Goal: Task Accomplishment & Management: Manage account settings

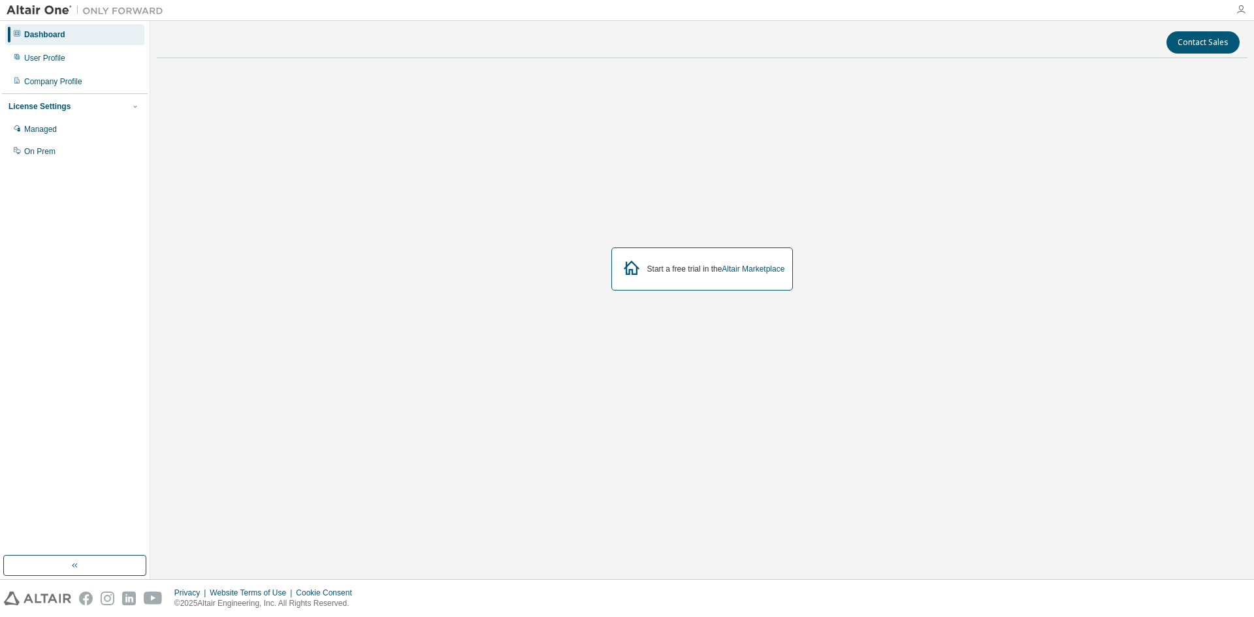
click at [1241, 13] on icon "button" at bounding box center [1241, 10] width 10 height 10
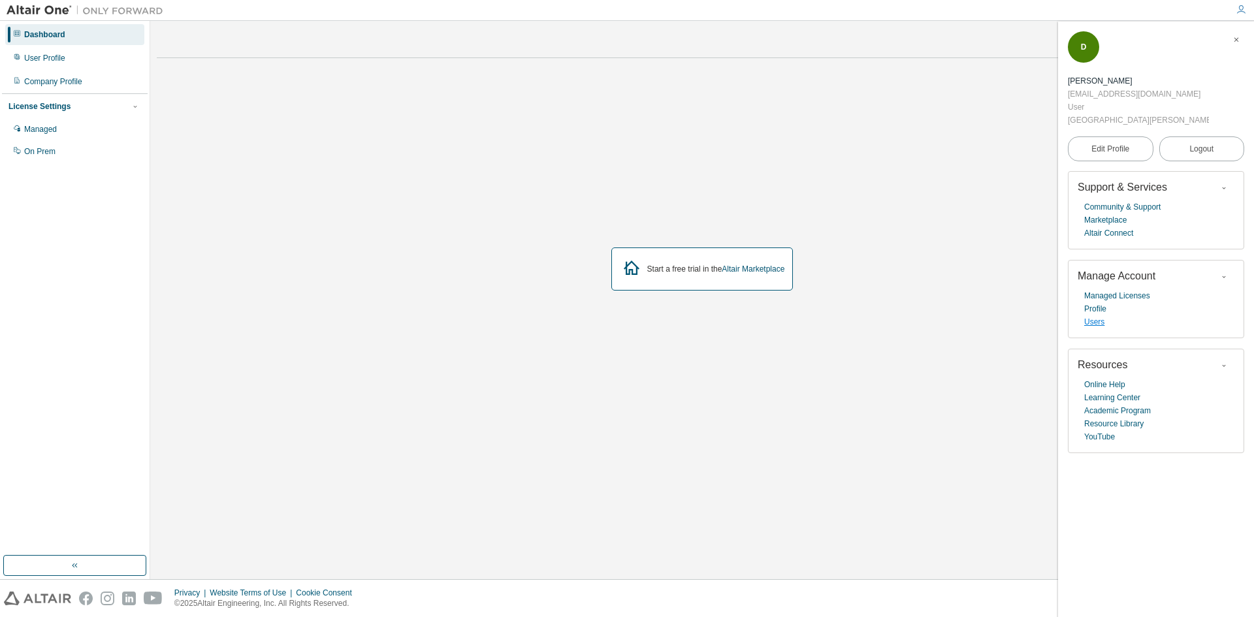
click at [1094, 316] on link "Users" at bounding box center [1095, 322] width 20 height 13
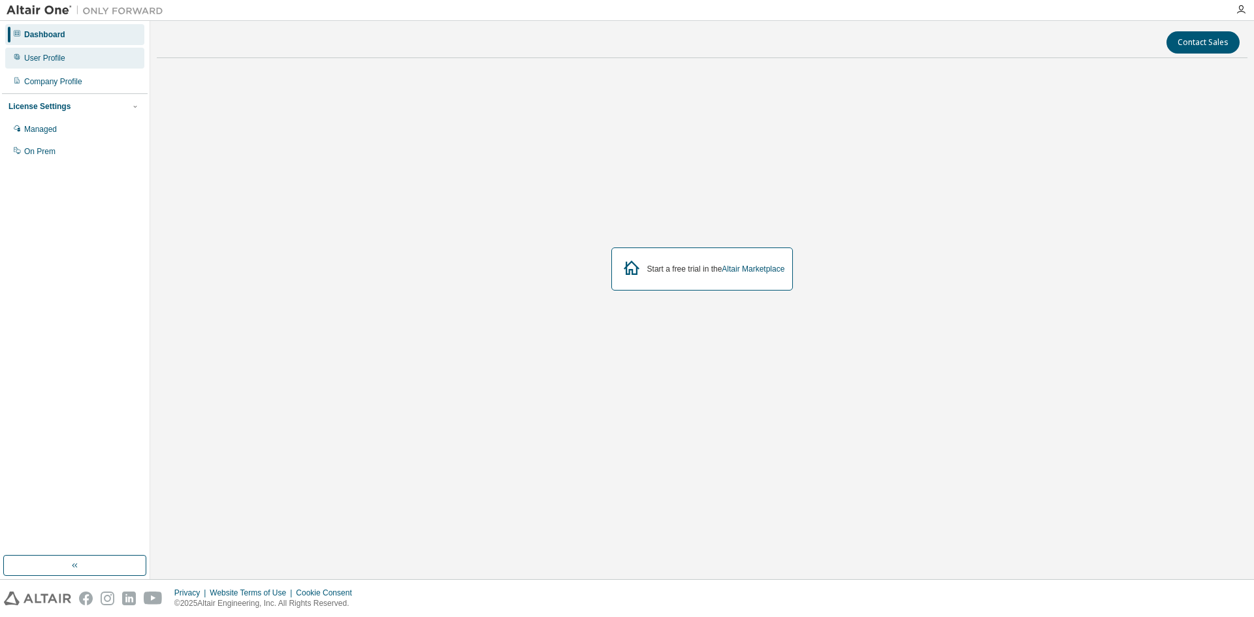
click at [56, 52] on div "User Profile" at bounding box center [74, 58] width 139 height 21
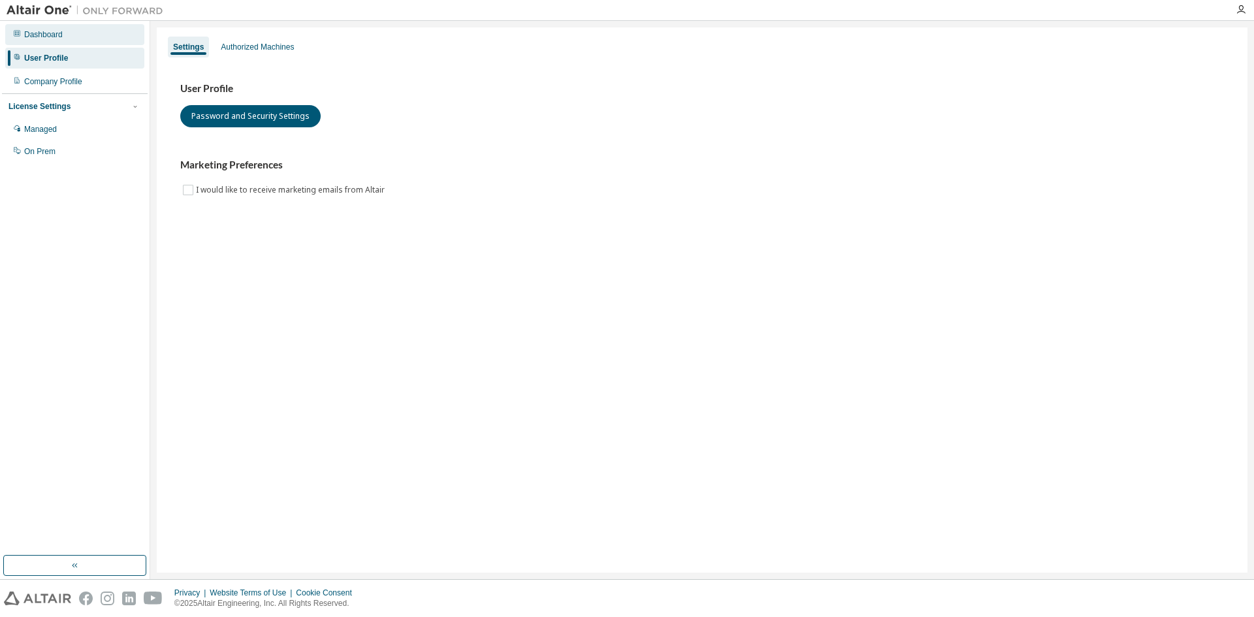
click at [57, 38] on div "Dashboard" at bounding box center [43, 34] width 39 height 10
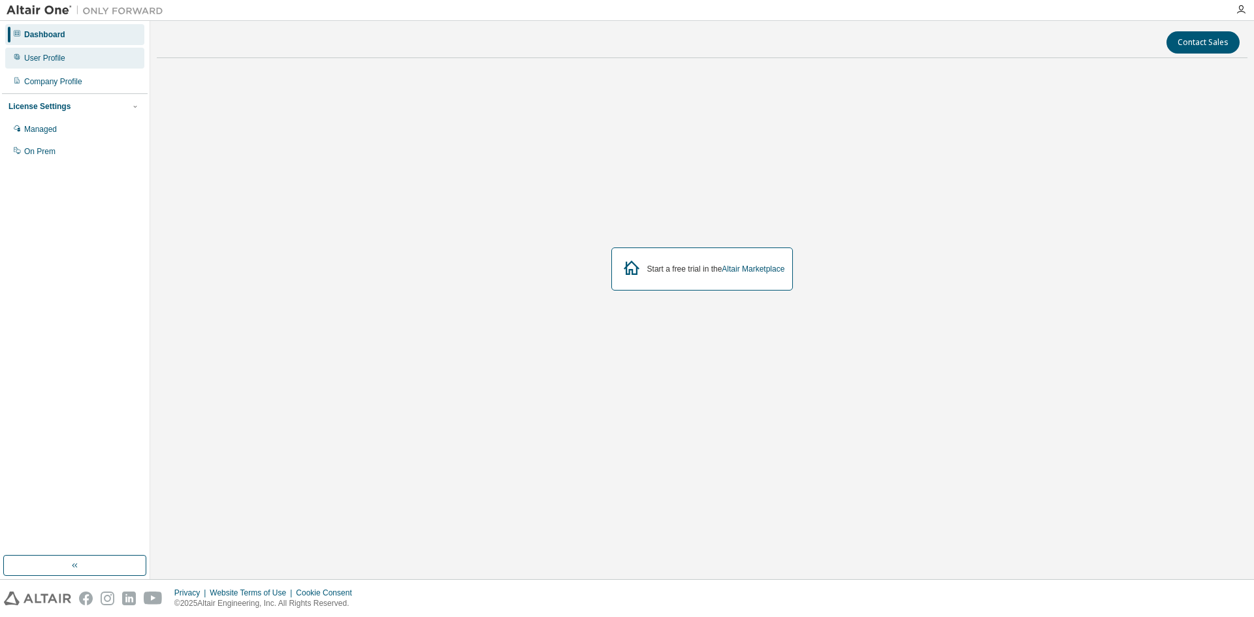
click at [62, 60] on div "User Profile" at bounding box center [44, 58] width 41 height 10
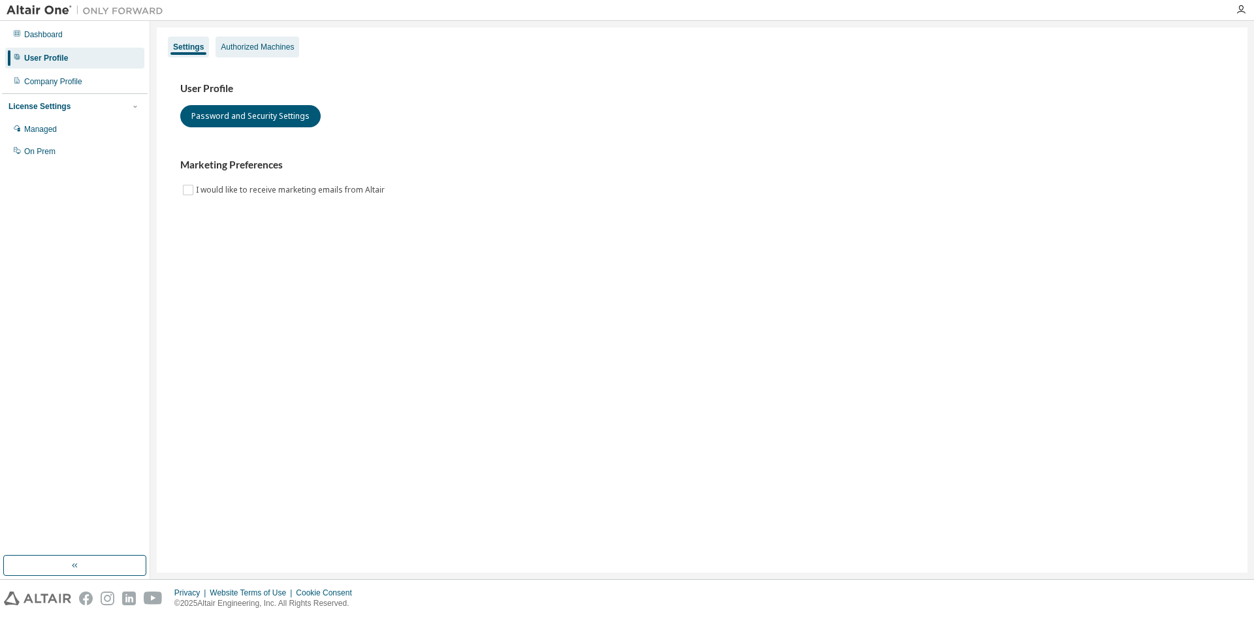
click at [252, 42] on div "Authorized Machines" at bounding box center [257, 47] width 73 height 10
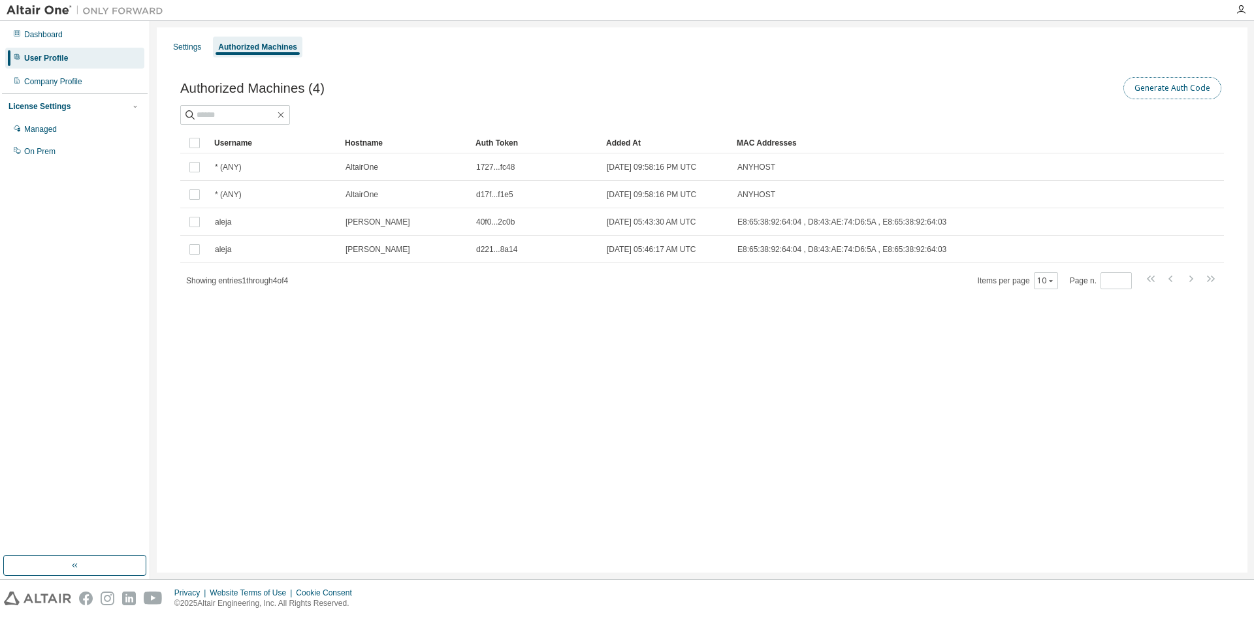
click at [1145, 93] on button "Generate Auth Code" at bounding box center [1173, 88] width 98 height 22
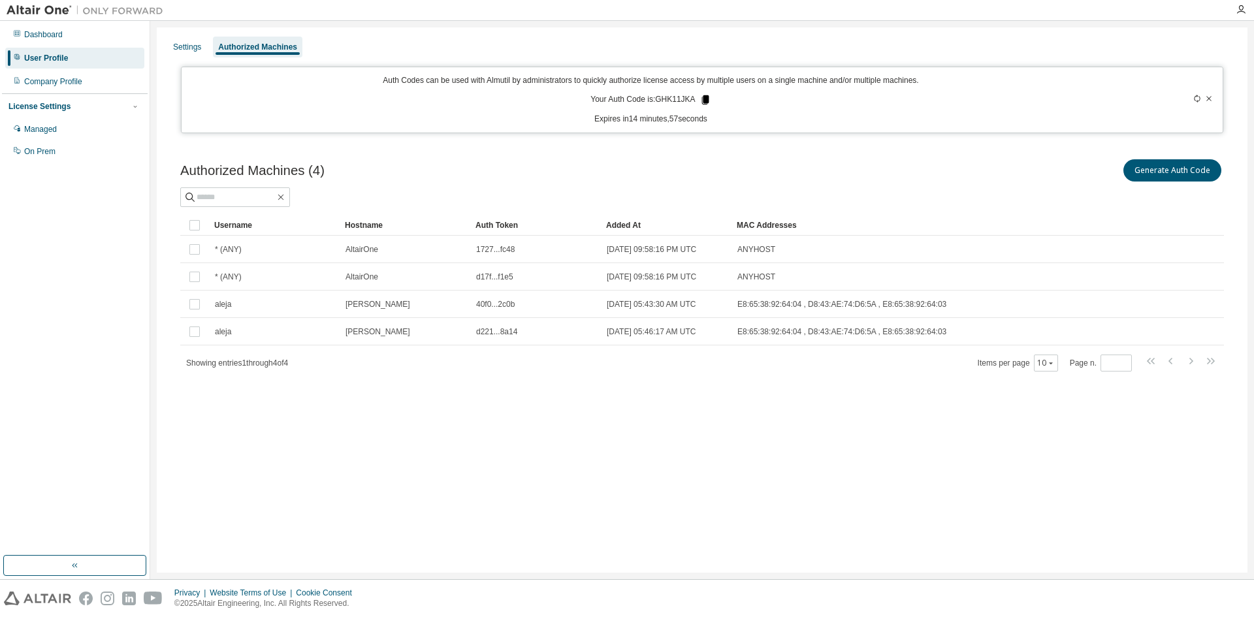
click at [707, 96] on icon at bounding box center [705, 99] width 7 height 9
